Goal: Communication & Community: Answer question/provide support

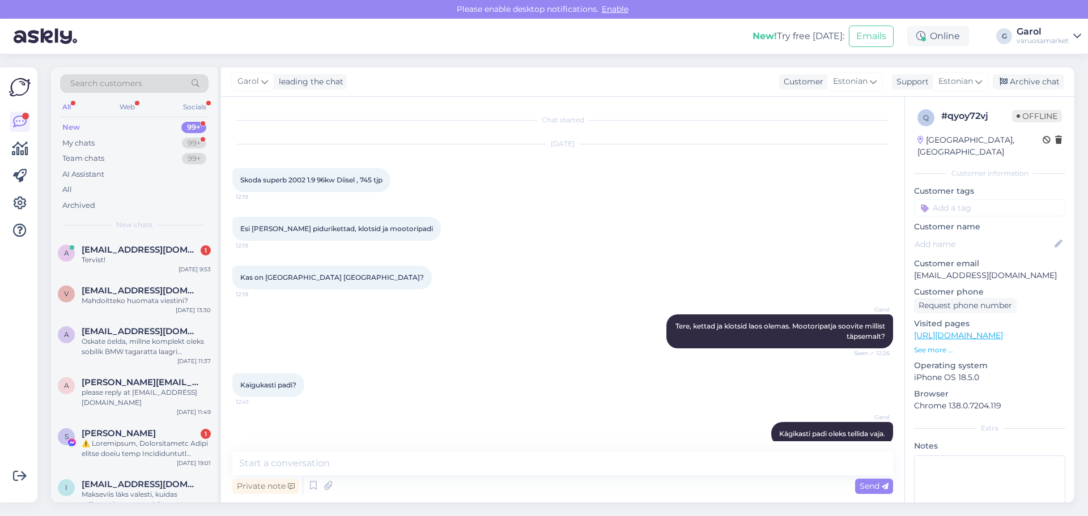
scroll to position [622, 0]
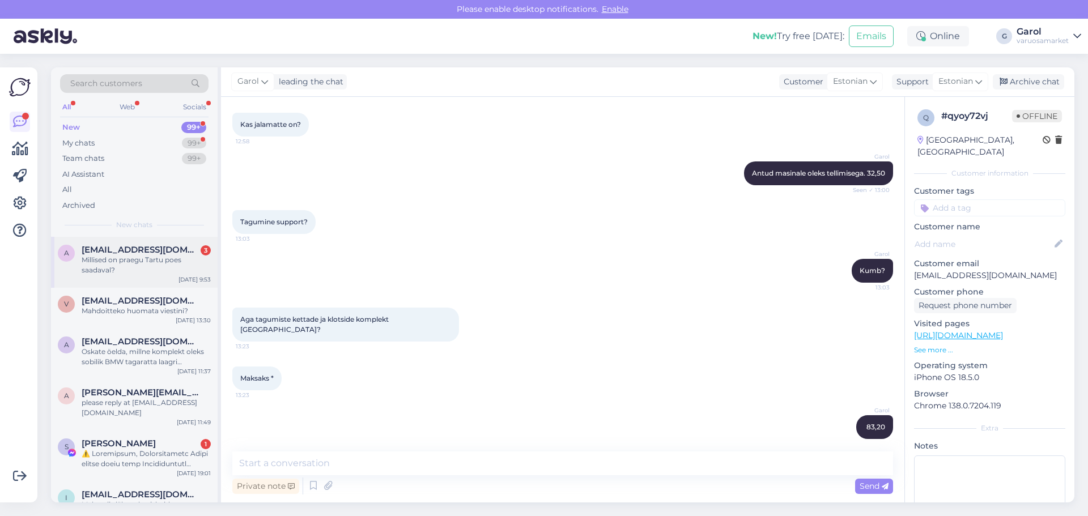
click at [140, 270] on div "Millised on praegu Tartu poes saadaval?" at bounding box center [146, 265] width 129 height 20
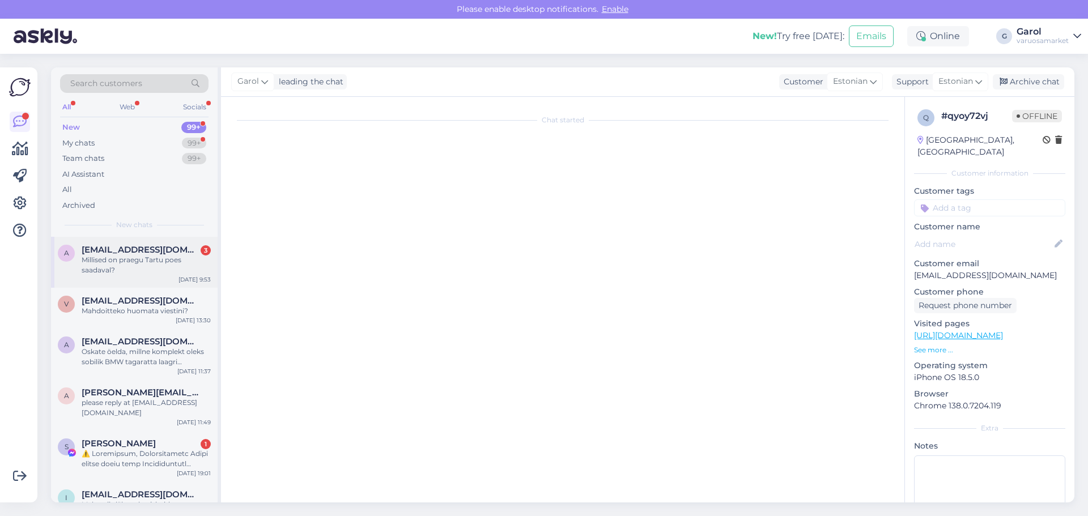
scroll to position [0, 0]
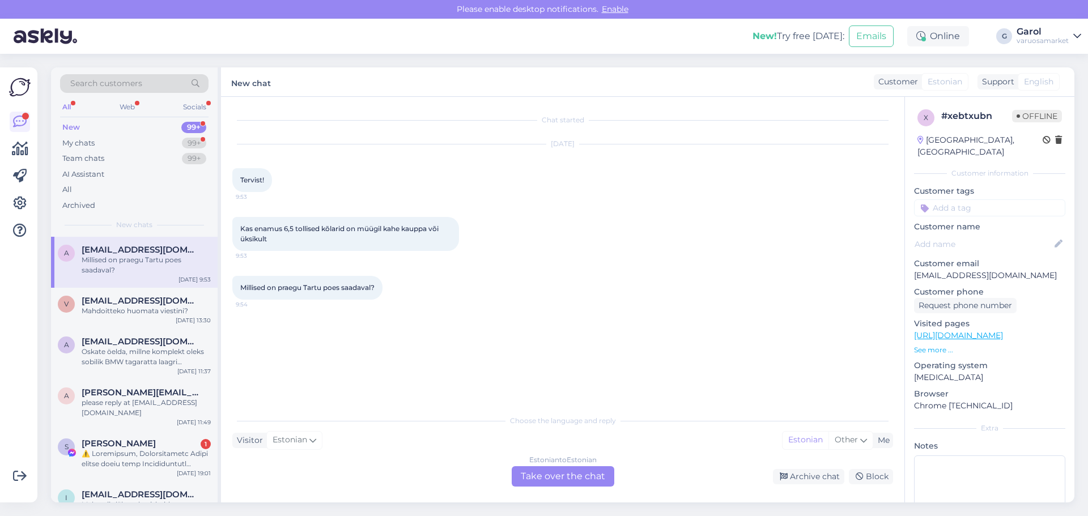
click at [562, 479] on div "Estonian to Estonian Take over the chat" at bounding box center [563, 476] width 103 height 20
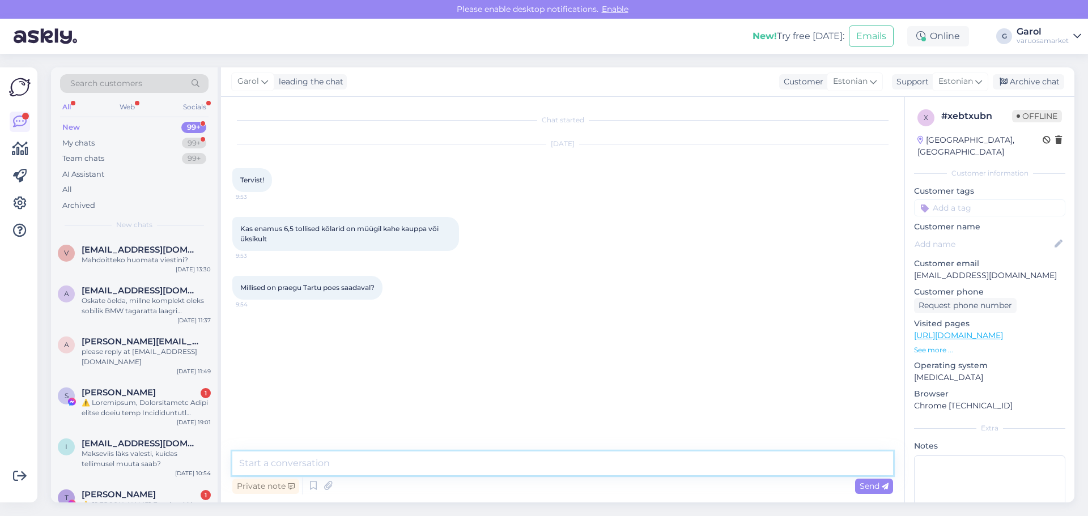
drag, startPoint x: 513, startPoint y: 464, endPoint x: 512, endPoint y: 470, distance: 6.3
click at [512, 466] on textarea at bounding box center [562, 464] width 661 height 24
type textarea "Tere, enamasti on nad komplektina (2tk). Kohe vaatan."
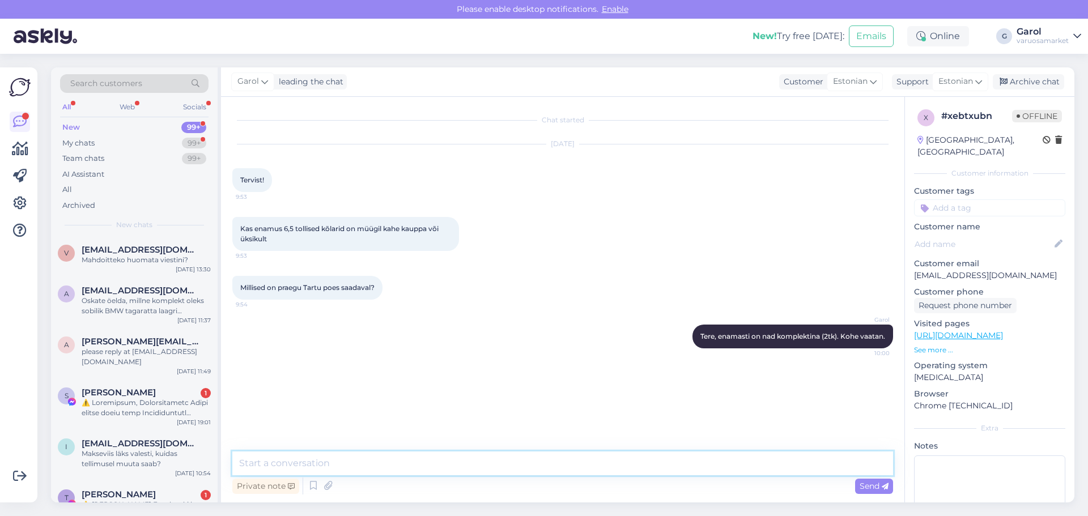
click at [410, 463] on textarea at bounding box center [562, 464] width 661 height 24
paste textarea "Rainbow 6.5" koaksiaalkõlarid EL-X6P"
type textarea "Kohapeal olemas: Rainbow 6.5" koaksiaalkõlarid EL-X6P - hind 90eur."
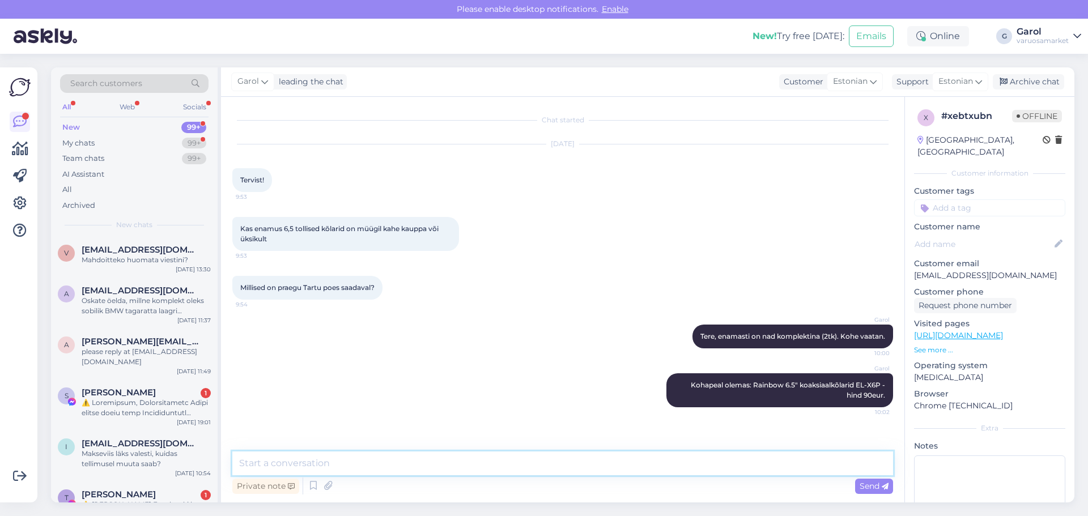
paste textarea "Rainbow 6.5" koaksiaalkõlarid EL-X6P"
type textarea "Rainbow 6.5" koaksiaalkõlarid EL-X6P"
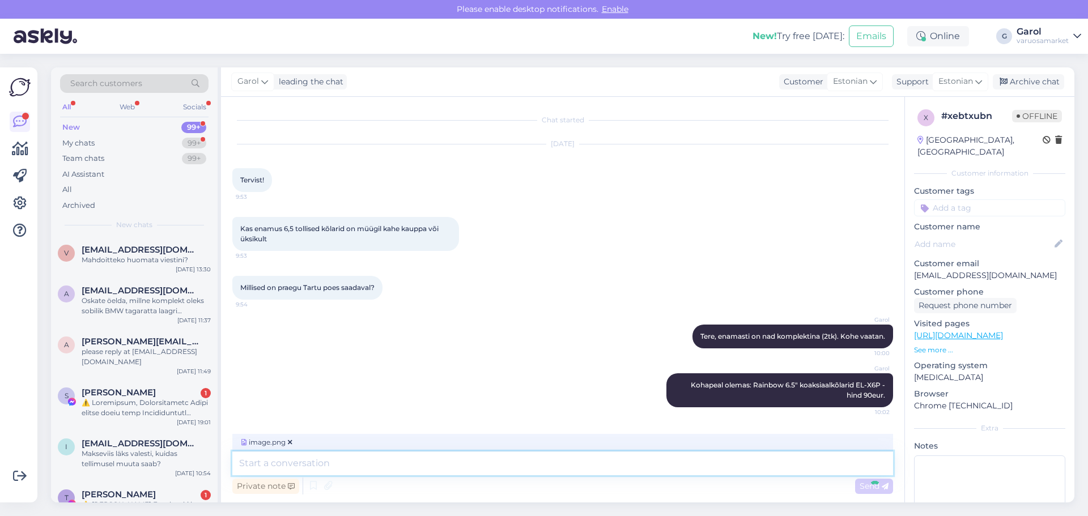
scroll to position [50, 0]
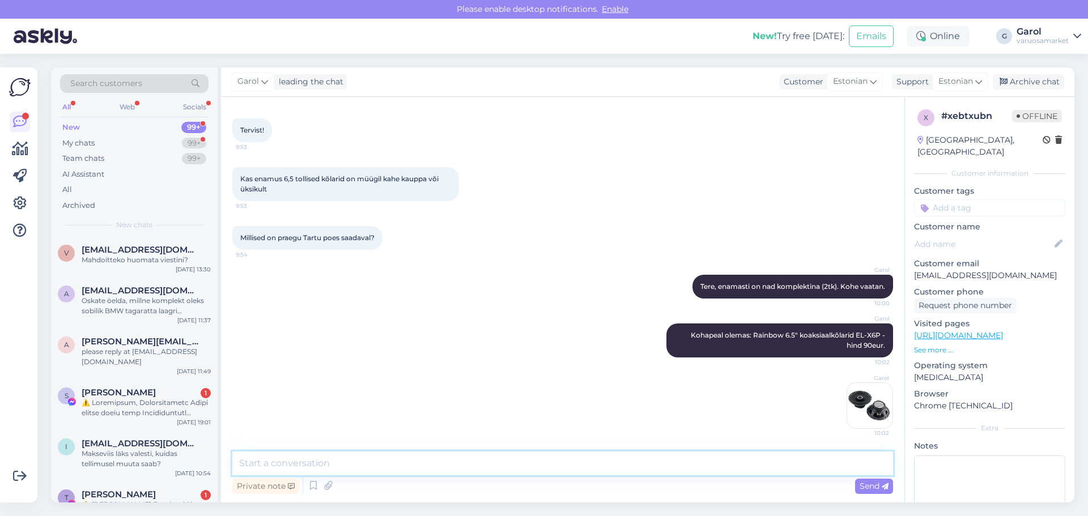
drag, startPoint x: 586, startPoint y: 470, endPoint x: 582, endPoint y: 461, distance: 9.4
click at [586, 469] on textarea at bounding box center [562, 464] width 661 height 24
paste textarea "Alpine komponentkõlarid 6,5" 2 way 45W RMS"
type textarea "Kohapeal olemas: Alpine komponentkõlarid 6,5" 2 way 45W RMS - hind 65eur."
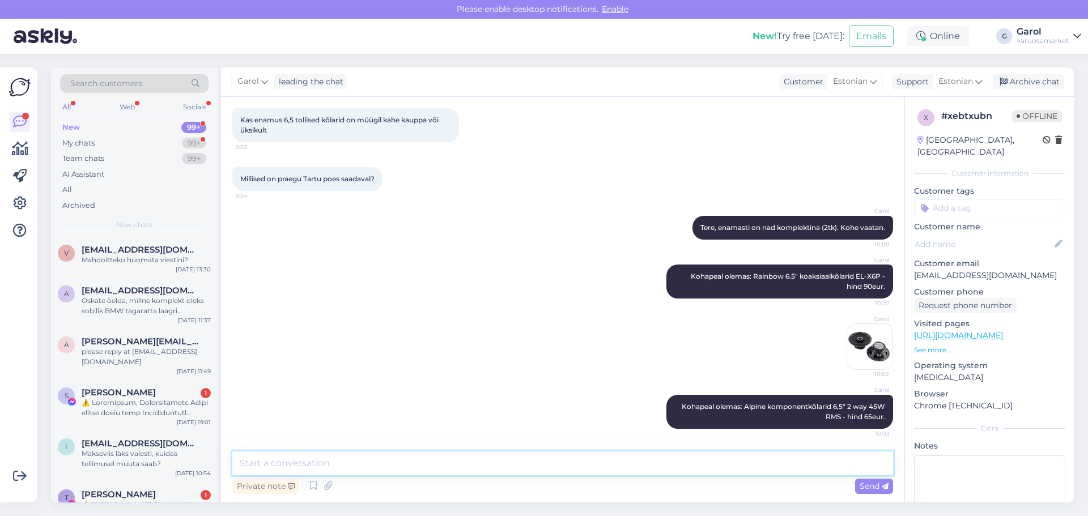
drag, startPoint x: 742, startPoint y: 456, endPoint x: 646, endPoint y: 407, distance: 107.7
click at [742, 456] on textarea at bounding box center [562, 464] width 661 height 24
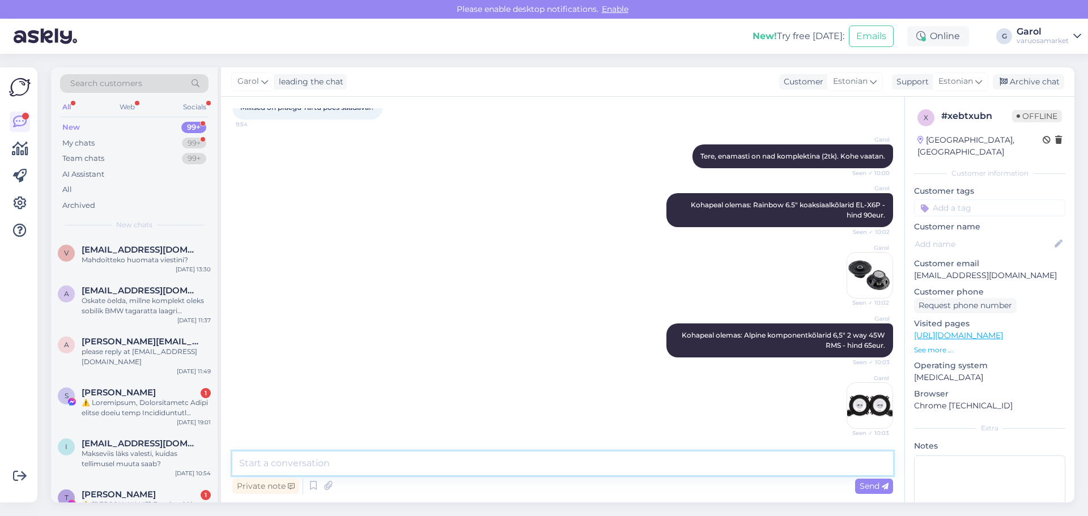
scroll to position [239, 0]
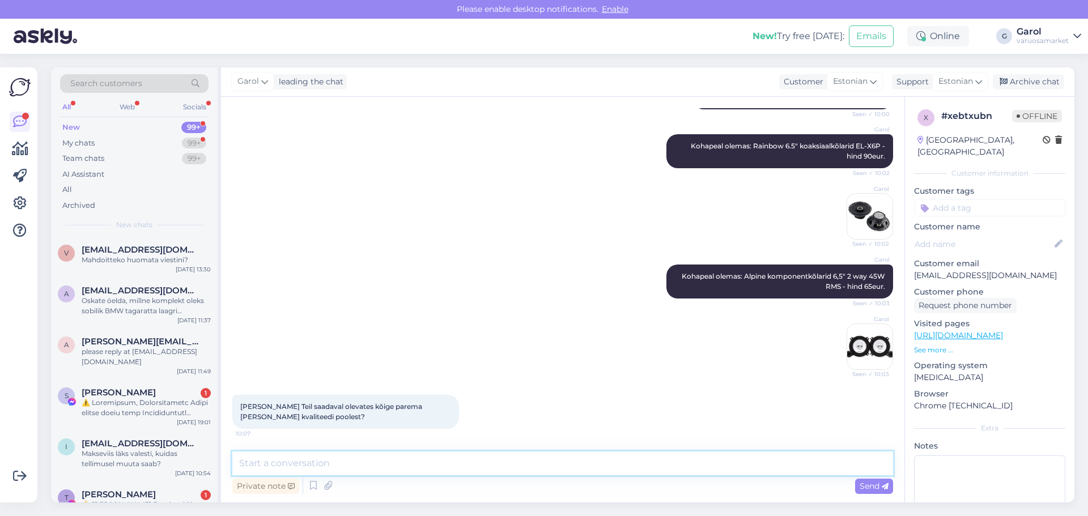
click at [436, 457] on textarea at bounding box center [562, 464] width 661 height 24
type textarea "Rainbow kõlarid on iseenesest tugevalt hinnatud [PERSON_NAME]. Siin on muidugi …"
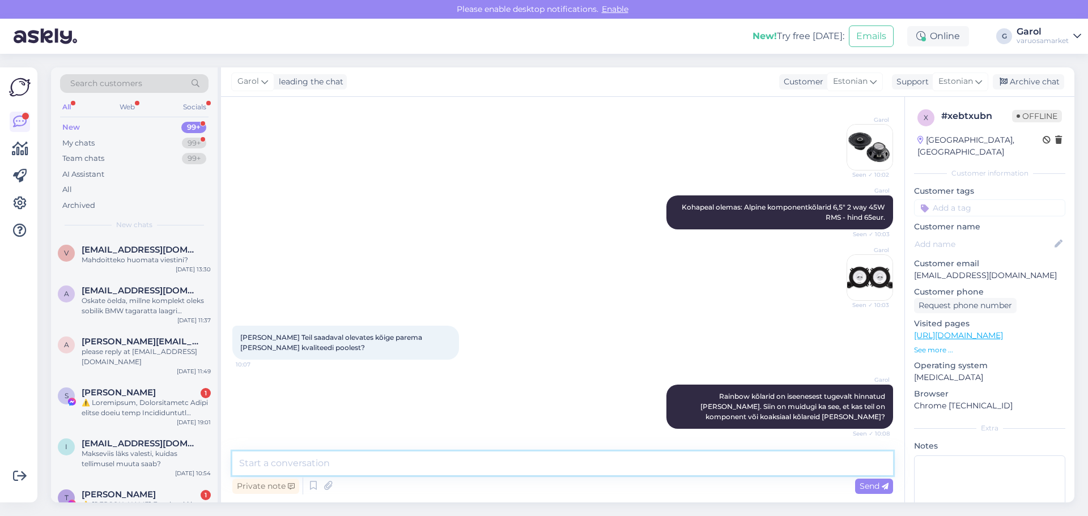
scroll to position [367, 0]
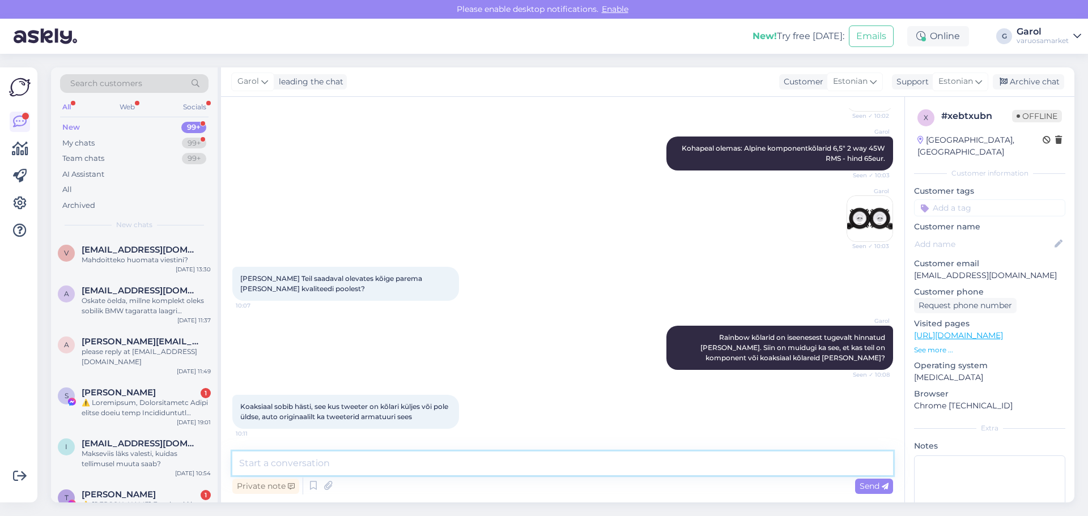
click at [419, 458] on textarea at bounding box center [562, 464] width 661 height 24
drag, startPoint x: 419, startPoint y: 460, endPoint x: 421, endPoint y: 469, distance: 9.9
click at [421, 469] on textarea at bounding box center [562, 464] width 661 height 24
type textarea "Okei, need valikud muidugi ei ole epoes nähtavad minuarust praegu. Ostaksite po…"
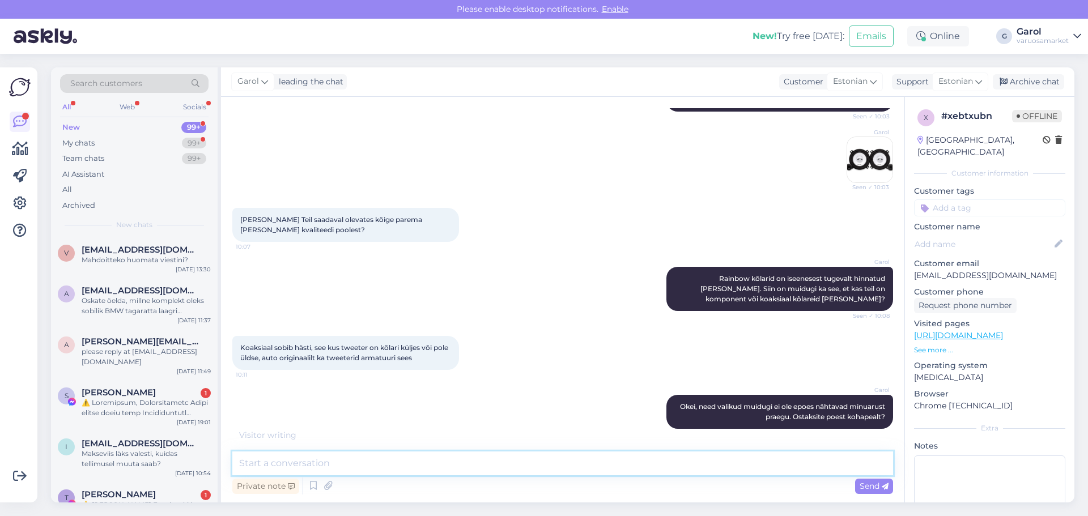
scroll to position [475, 0]
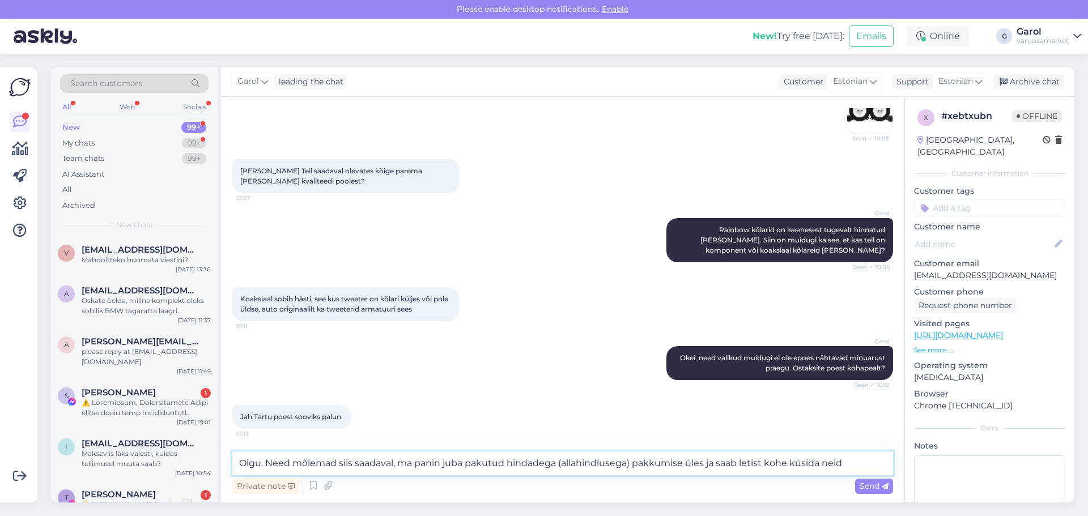
type textarea "Olgu. Need mõlemad siis saadaval, ma panin juba pakutud hindadega (allahindluse…"
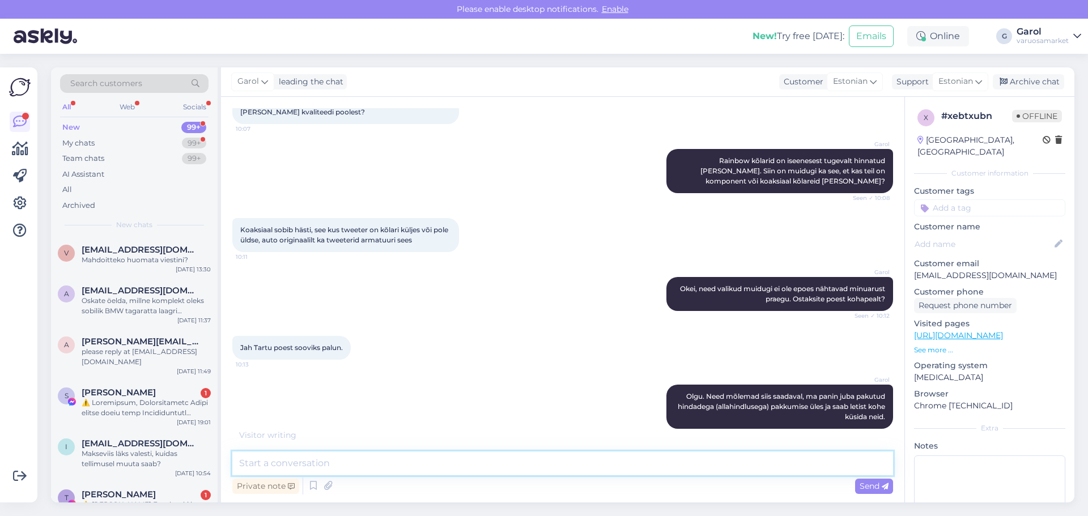
scroll to position [593, 0]
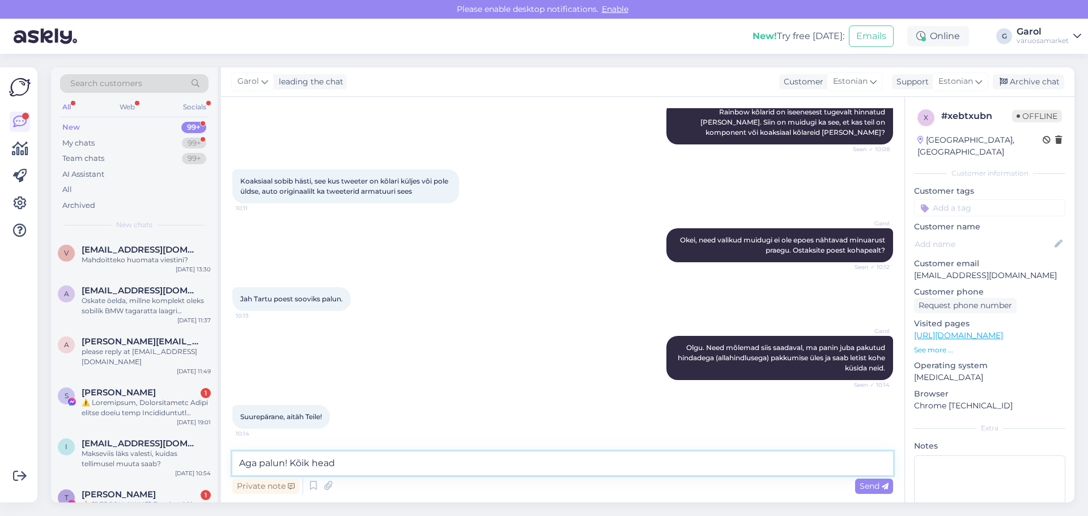
type textarea "Aga palun! Kõik head!"
